Goal: Transaction & Acquisition: Purchase product/service

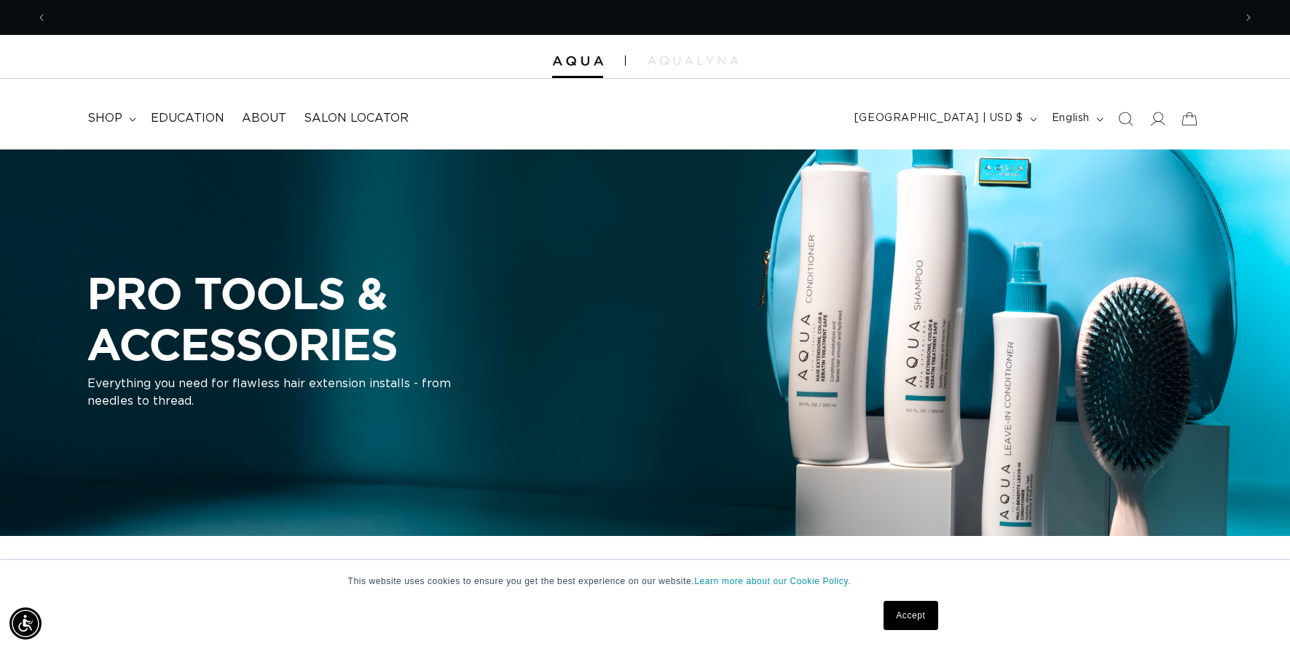
scroll to position [0, 1187]
click at [1162, 122] on icon at bounding box center [1157, 118] width 15 height 15
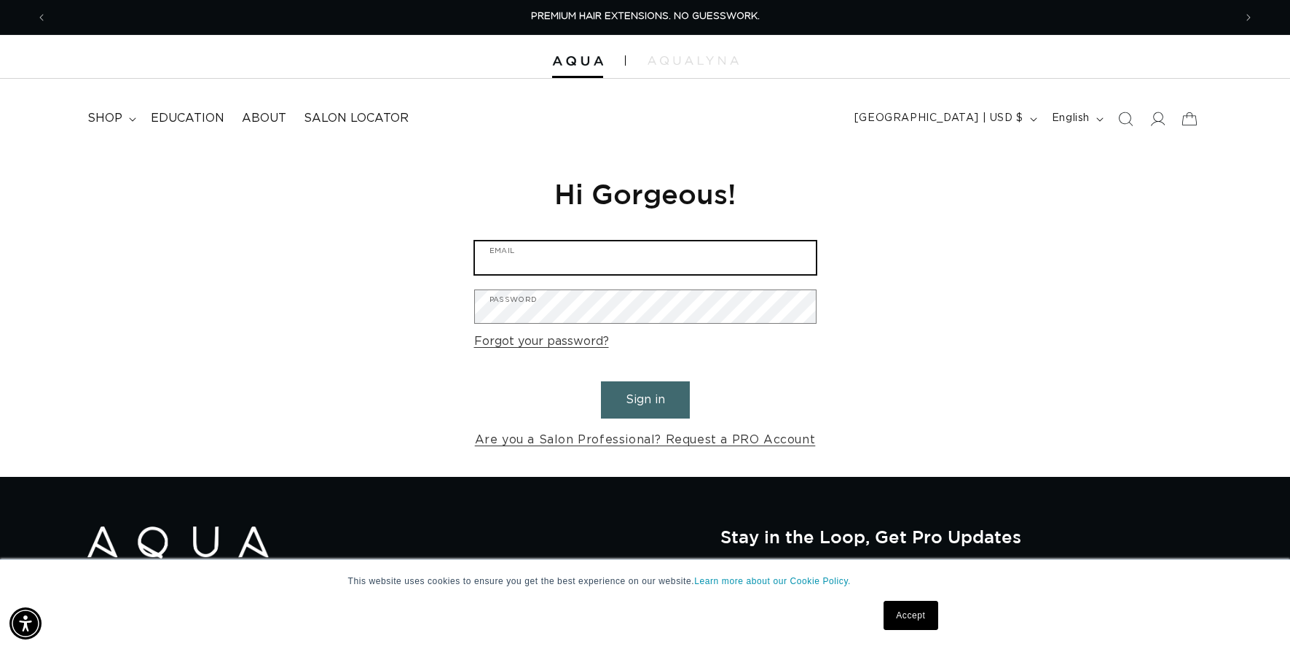
type input "fosterhayes28@gmail.com"
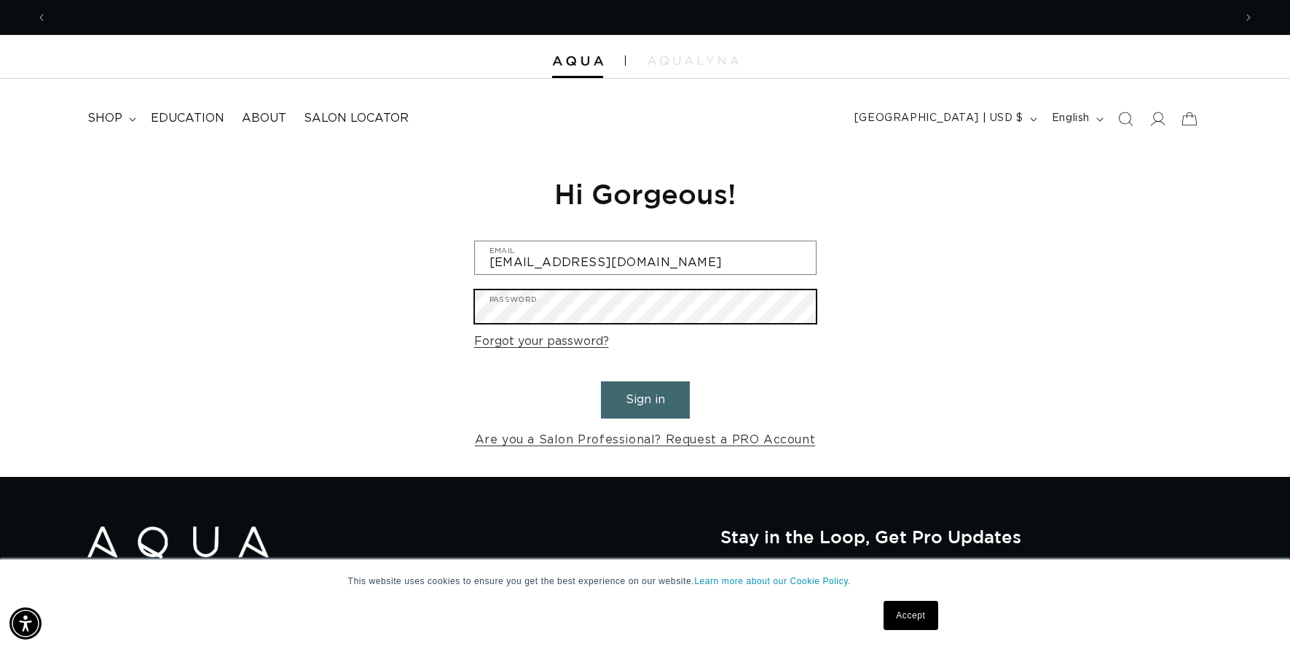
scroll to position [0, 1187]
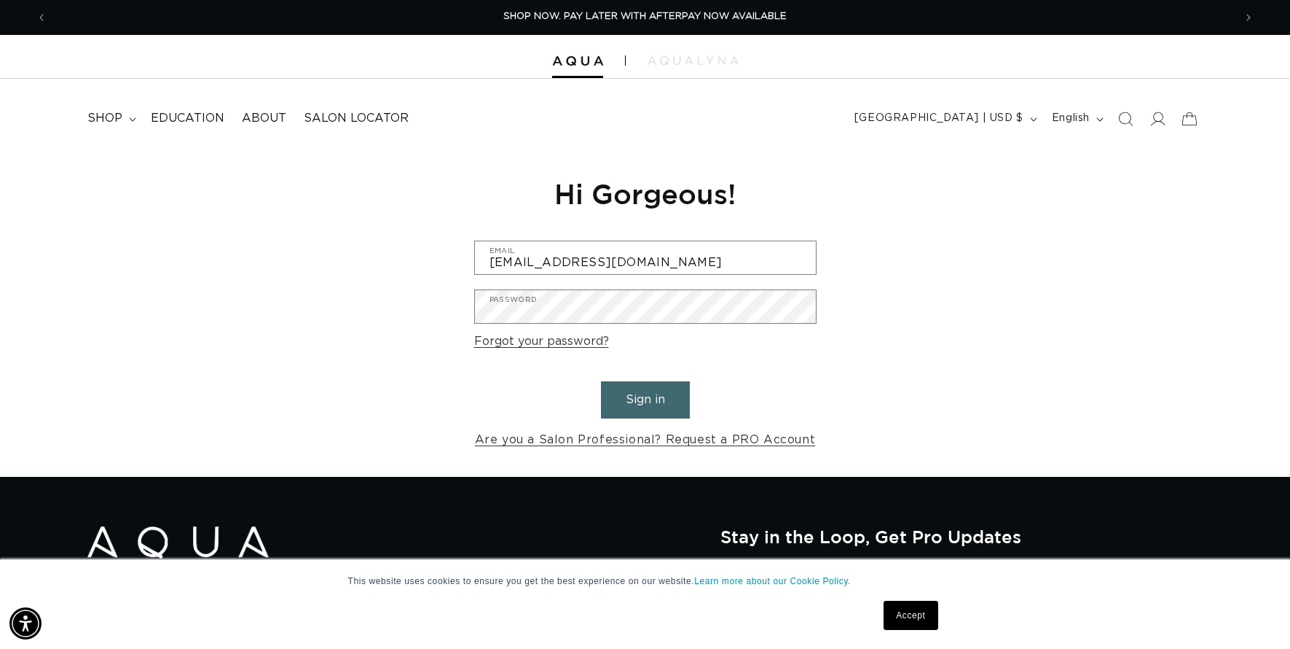
click at [662, 404] on button "Sign in" at bounding box center [645, 399] width 89 height 37
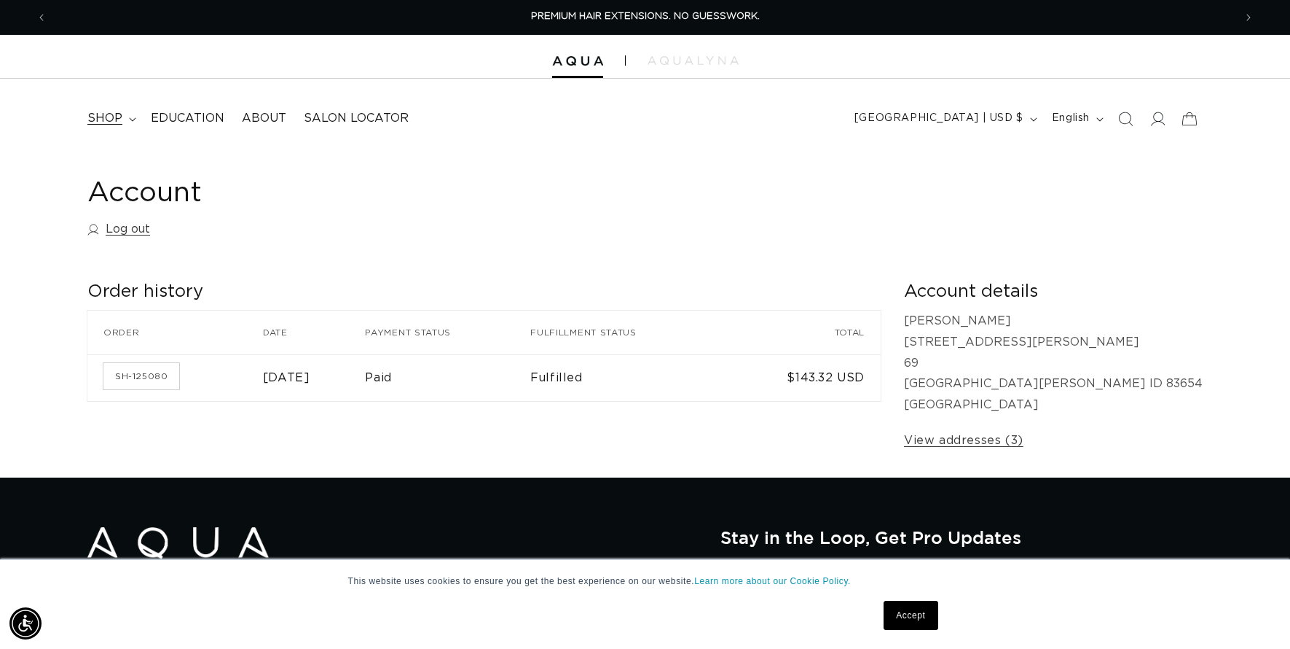
click at [106, 118] on span "shop" at bounding box center [104, 118] width 35 height 15
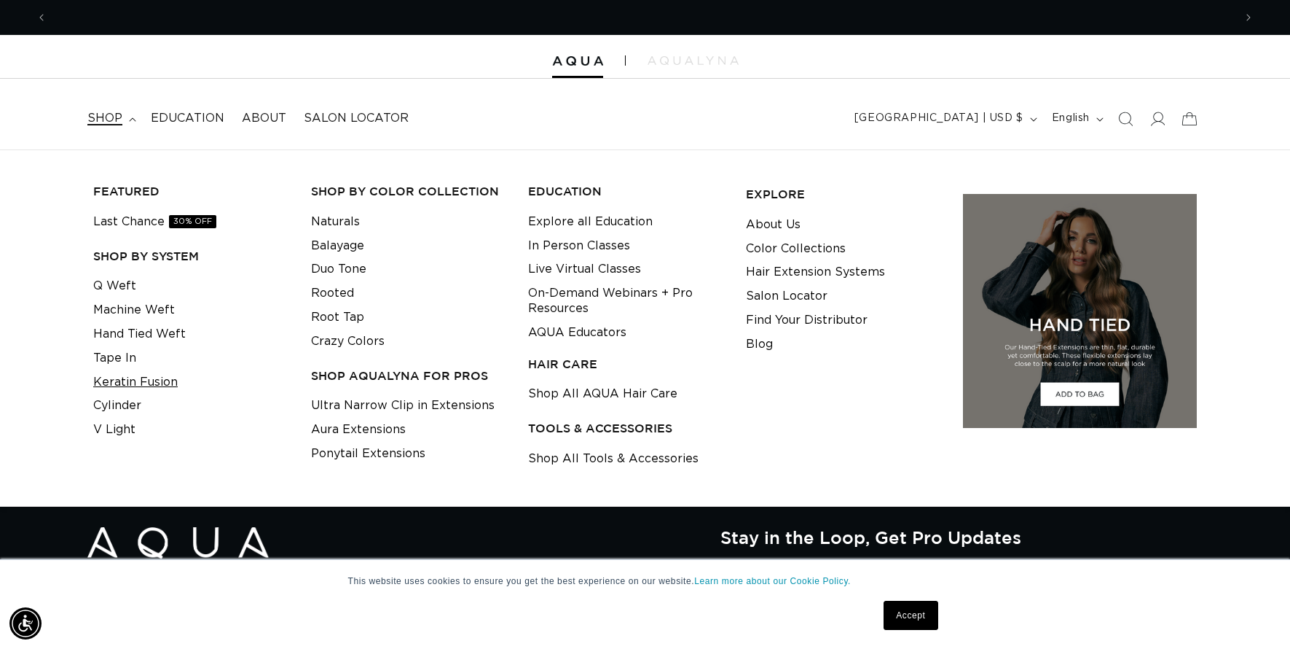
scroll to position [0, 1187]
click at [133, 396] on link "Cylinder" at bounding box center [117, 405] width 48 height 24
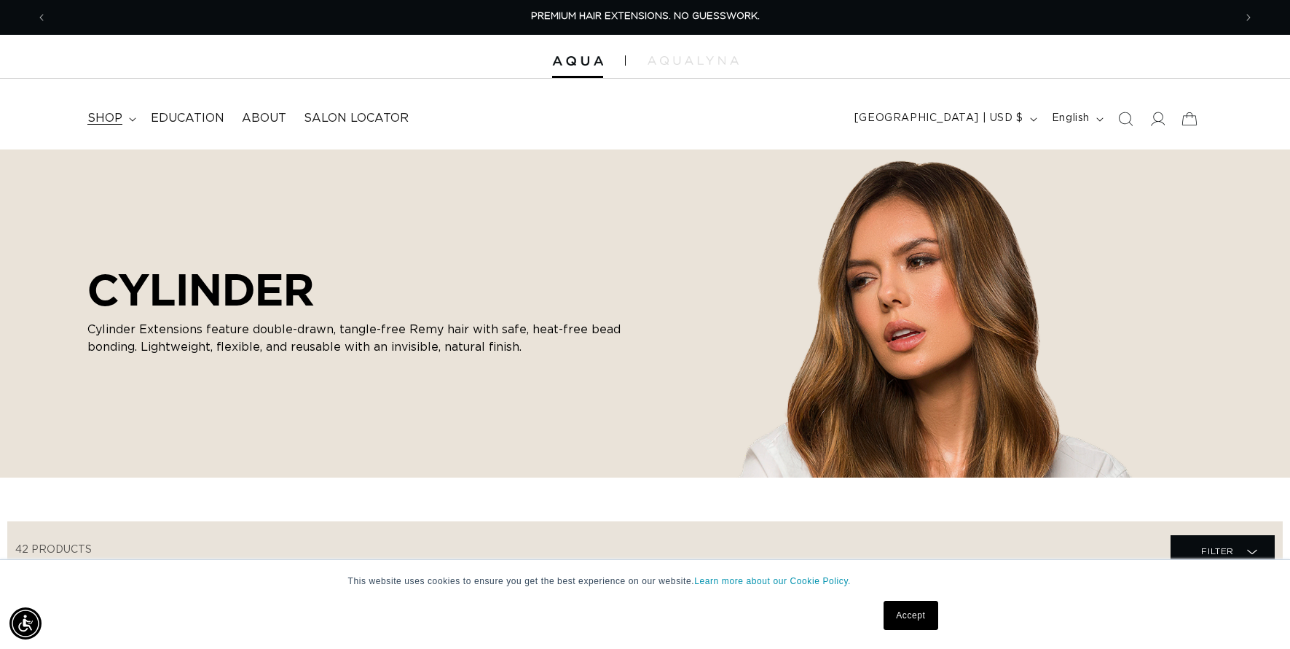
click at [114, 122] on span "shop" at bounding box center [104, 118] width 35 height 15
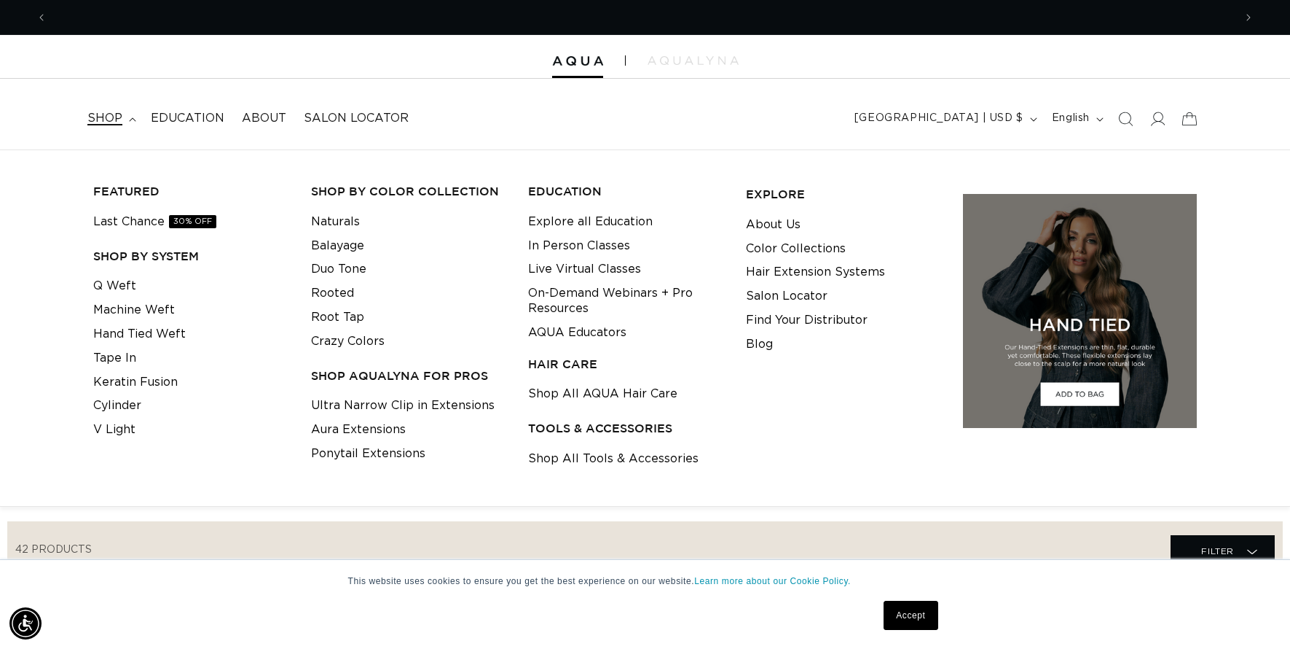
scroll to position [0, 2374]
click at [345, 335] on link "Crazy Colors" at bounding box center [348, 341] width 74 height 24
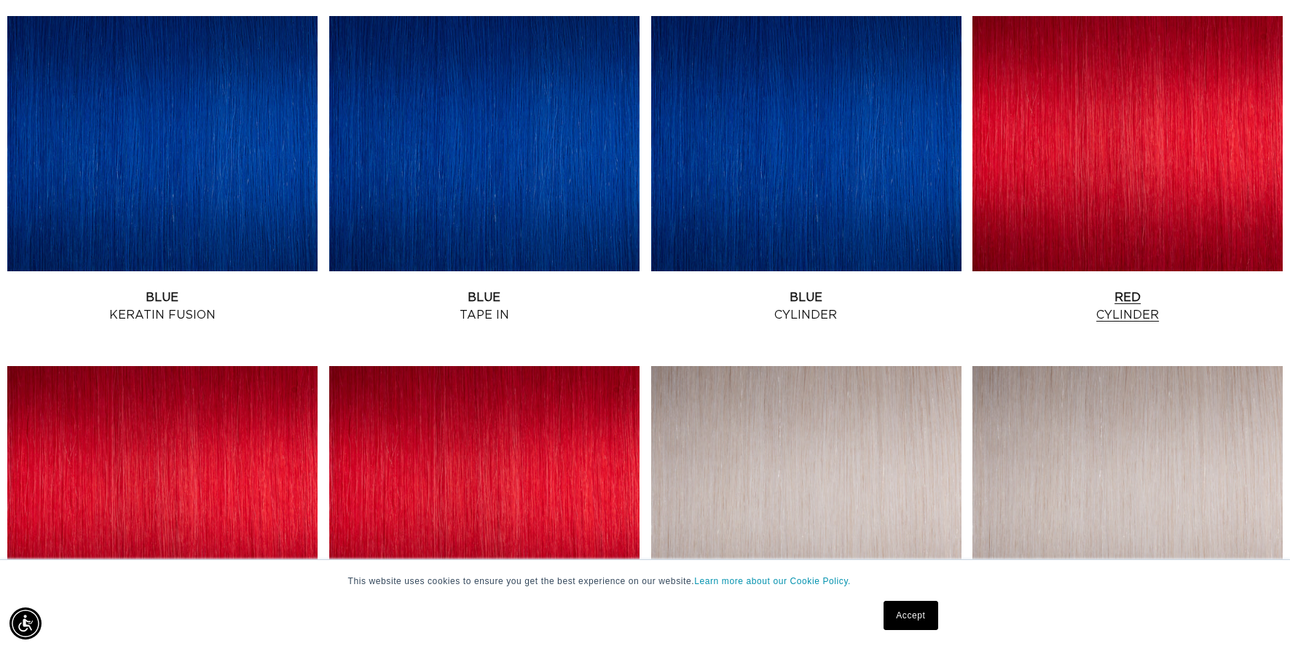
click at [1126, 289] on link "Red Cylinder" at bounding box center [1128, 306] width 310 height 35
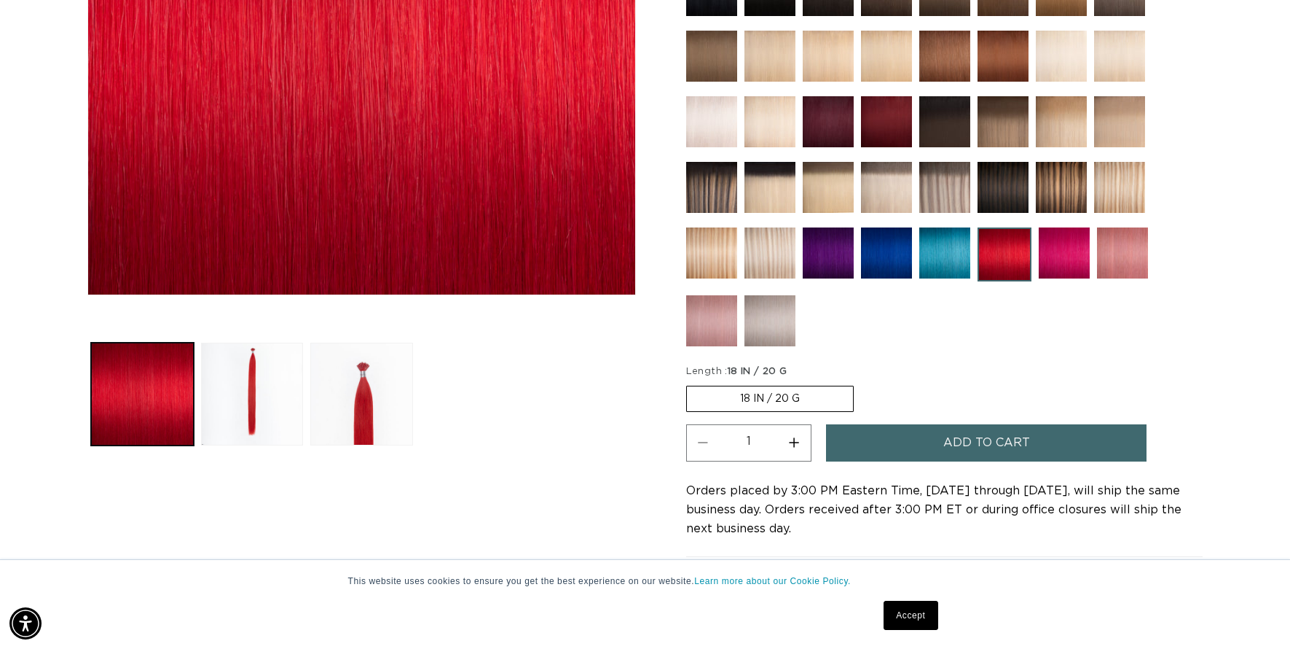
scroll to position [0, 1187]
click at [756, 399] on label "18 IN / 20 G Variant sold out or unavailable" at bounding box center [770, 398] width 168 height 26
click at [691, 383] on input "18 IN / 20 G Variant sold out or unavailable" at bounding box center [690, 383] width 1 height 1
click at [956, 436] on span "Add to cart" at bounding box center [987, 442] width 87 height 37
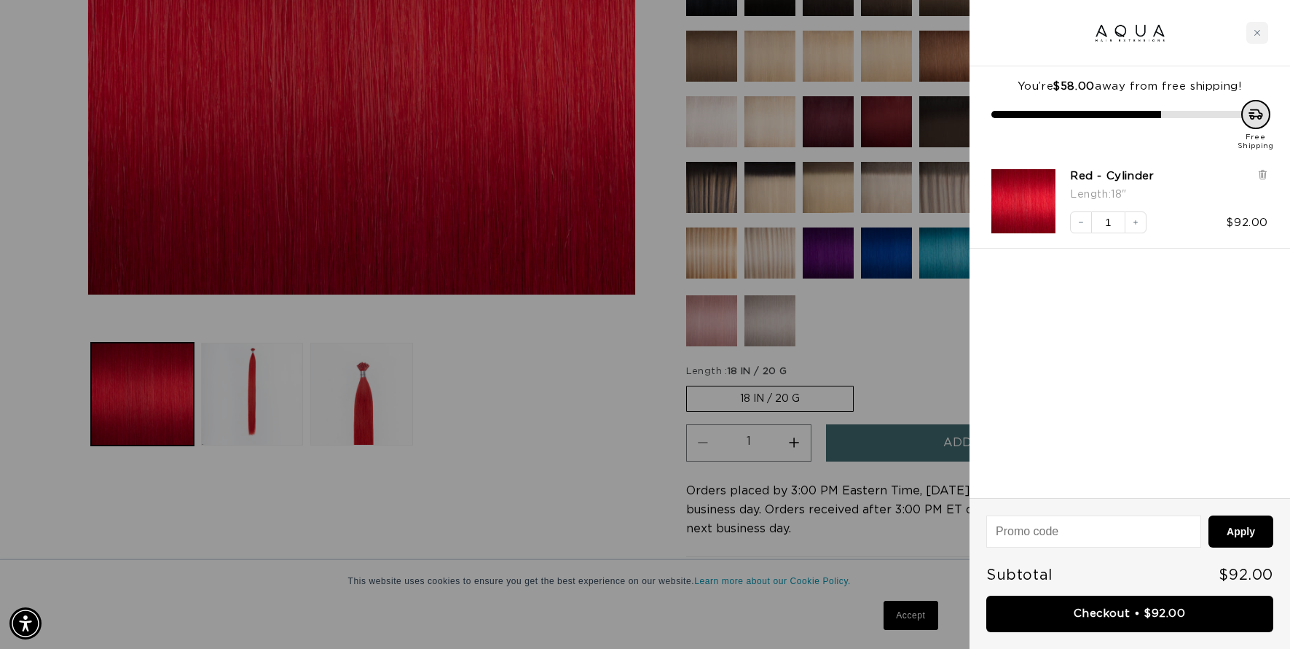
click at [1085, 610] on link "Checkout • $92.00" at bounding box center [1130, 613] width 287 height 37
